Goal: Task Accomplishment & Management: Manage account settings

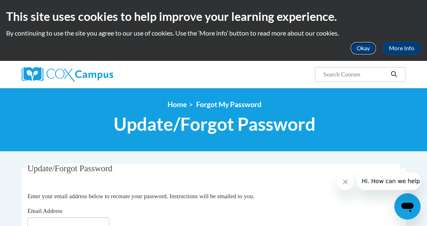
click at [365, 47] on button "Okay" at bounding box center [363, 48] width 26 height 13
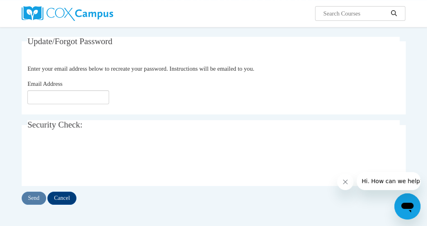
scroll to position [82, 0]
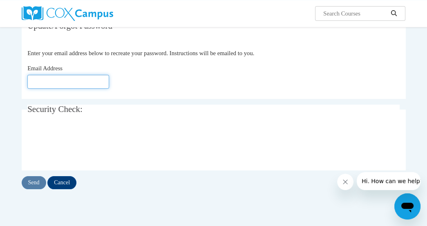
click at [48, 79] on input "Email Address" at bounding box center [68, 82] width 82 height 14
type input "[EMAIL_ADDRESS][DOMAIN_NAME]"
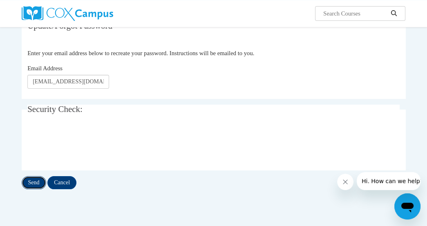
click at [37, 182] on input "Send" at bounding box center [34, 182] width 25 height 13
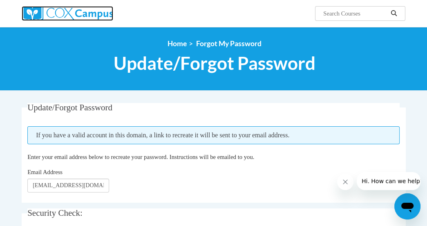
click at [55, 15] on img at bounding box center [68, 13] width 92 height 15
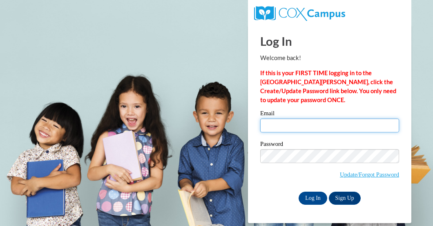
click at [309, 124] on input "Email" at bounding box center [329, 126] width 139 height 14
type input "[EMAIL_ADDRESS][DOMAIN_NAME]"
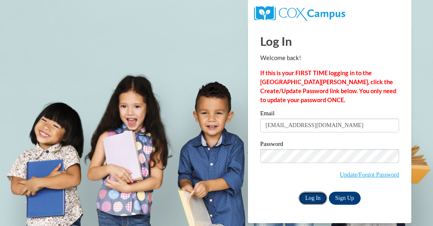
click at [310, 198] on input "Log In" at bounding box center [313, 198] width 29 height 13
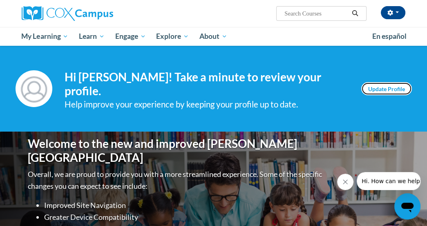
click at [379, 84] on link "Update Profile" at bounding box center [386, 88] width 51 height 13
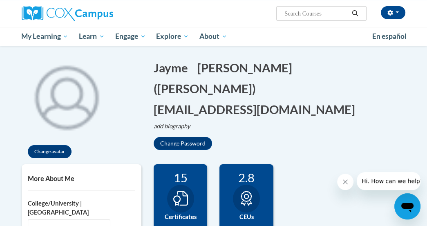
scroll to position [77, 0]
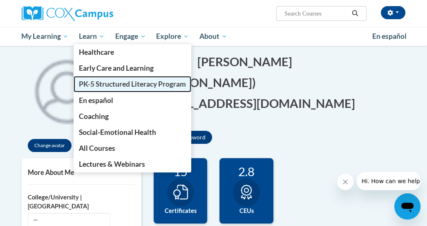
click at [108, 84] on span "PK-5 Structured Literacy Program" at bounding box center [132, 84] width 107 height 9
